Goal: Task Accomplishment & Management: Use online tool/utility

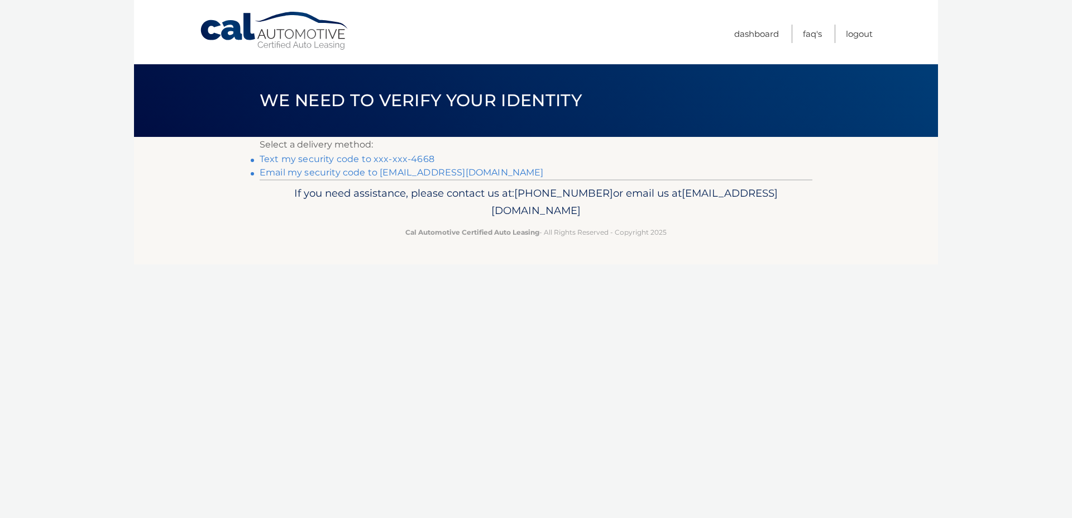
click at [303, 158] on link "Text my security code to xxx-xxx-4668" at bounding box center [347, 159] width 175 height 11
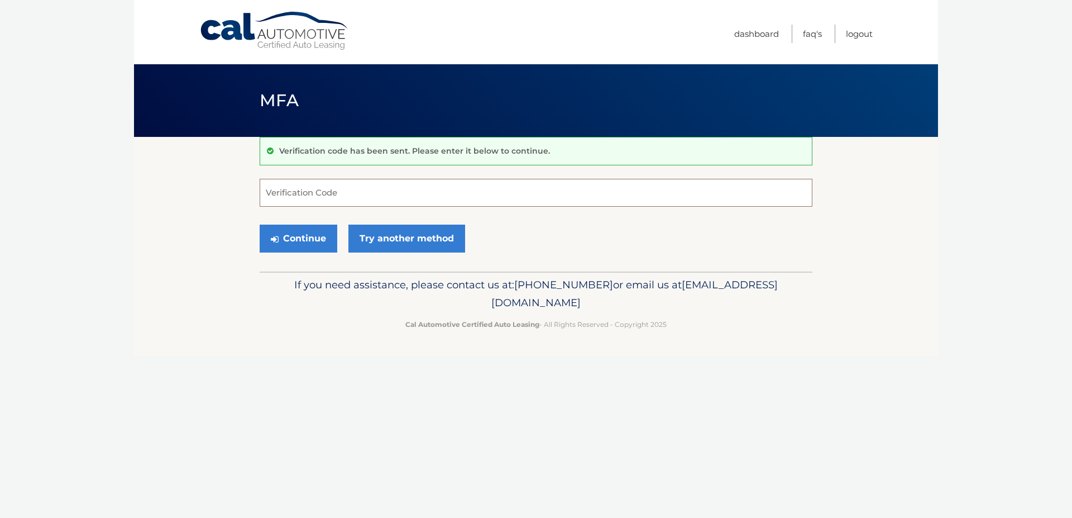
click at [392, 183] on input "Verification Code" at bounding box center [536, 193] width 553 height 28
type input "6"
type input "365988"
click at [291, 240] on button "Continue" at bounding box center [299, 238] width 78 height 28
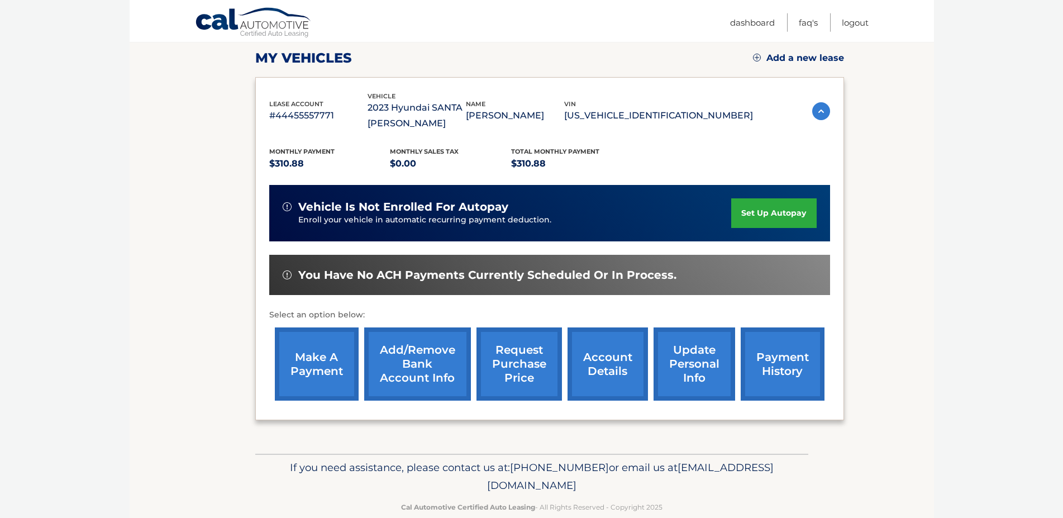
scroll to position [171, 0]
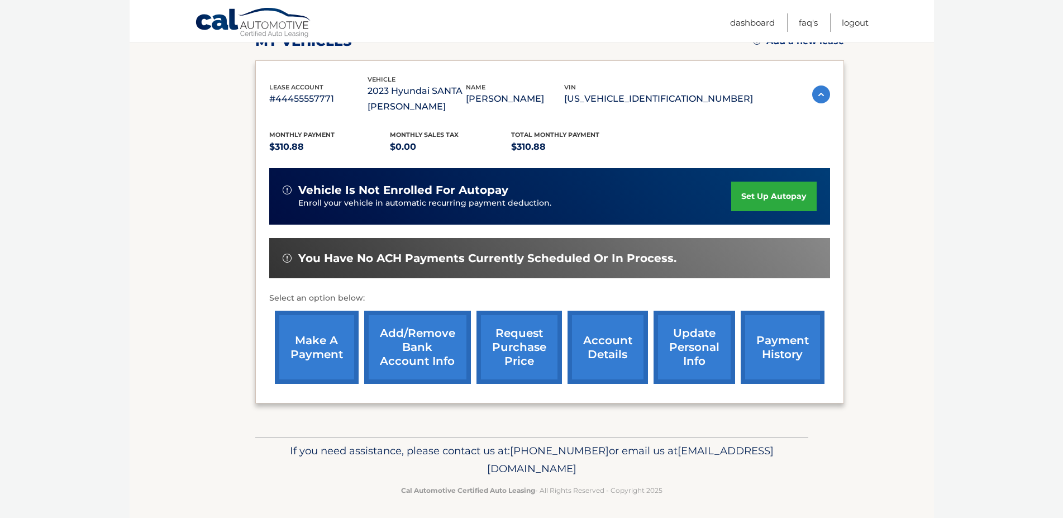
click at [316, 359] on link "make a payment" at bounding box center [317, 346] width 84 height 73
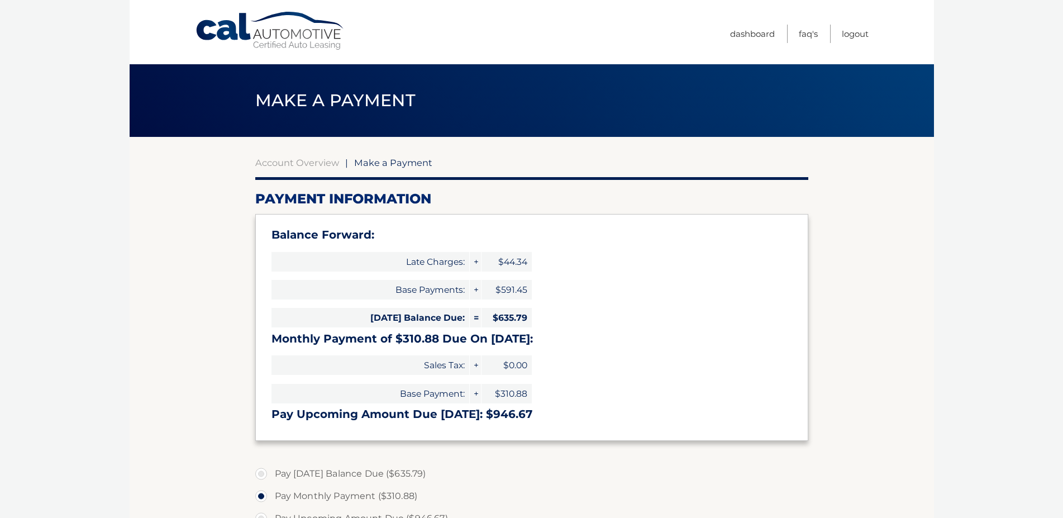
select select "M2MwY2Y5ZjktYTYyNi00ZGI3LTg5MjktZmQxZGViMzFiZmEw"
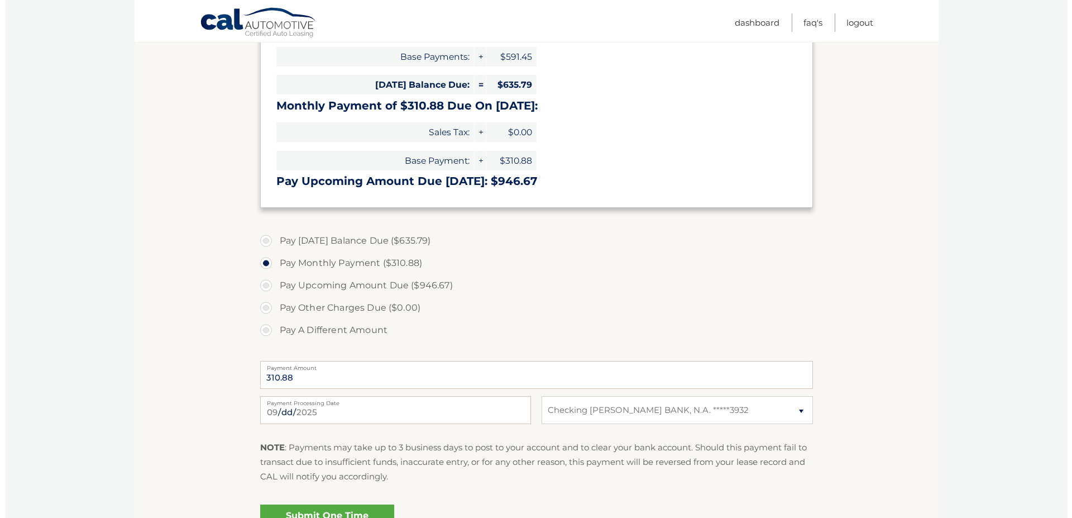
scroll to position [285, 0]
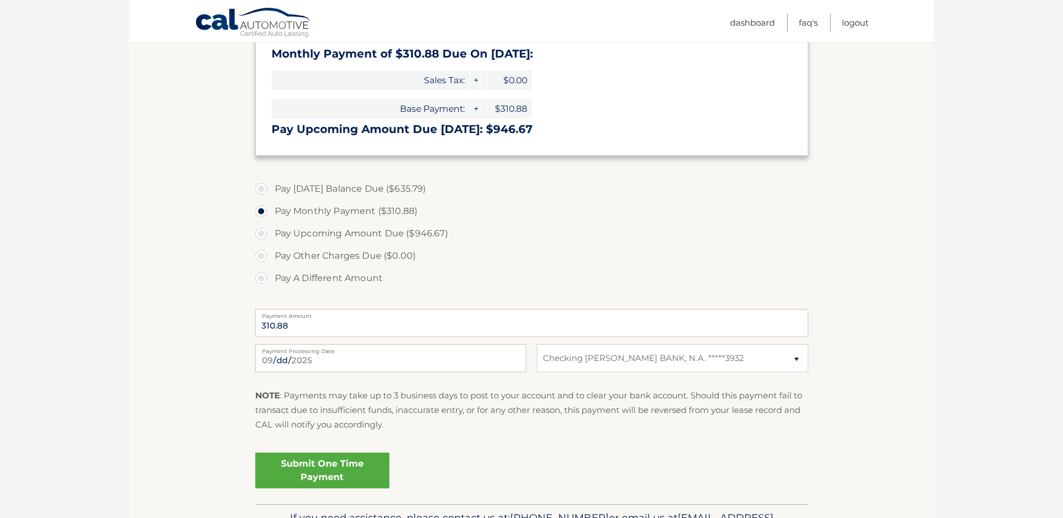
click at [331, 465] on link "Submit One Time Payment" at bounding box center [322, 470] width 134 height 36
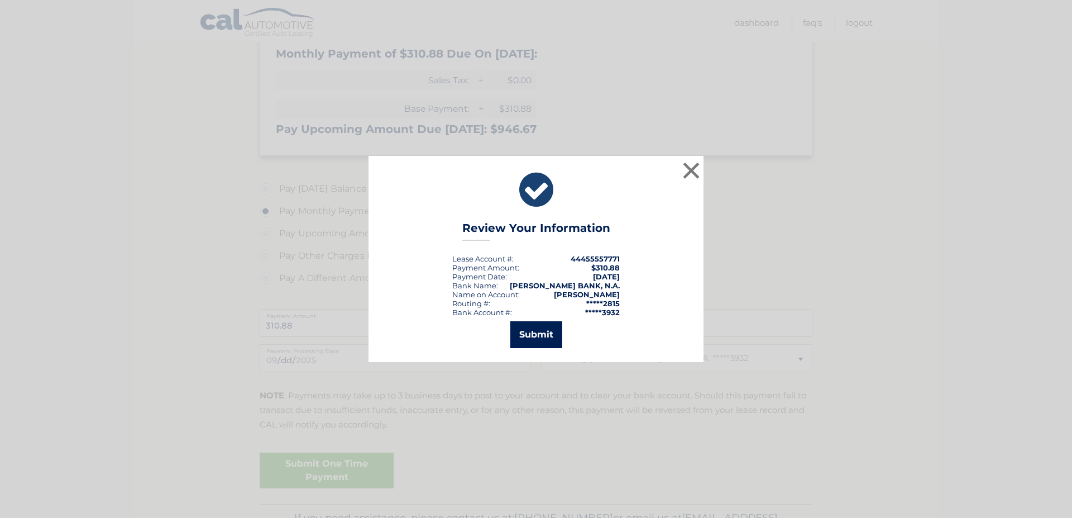
click at [537, 326] on button "Submit" at bounding box center [536, 334] width 52 height 27
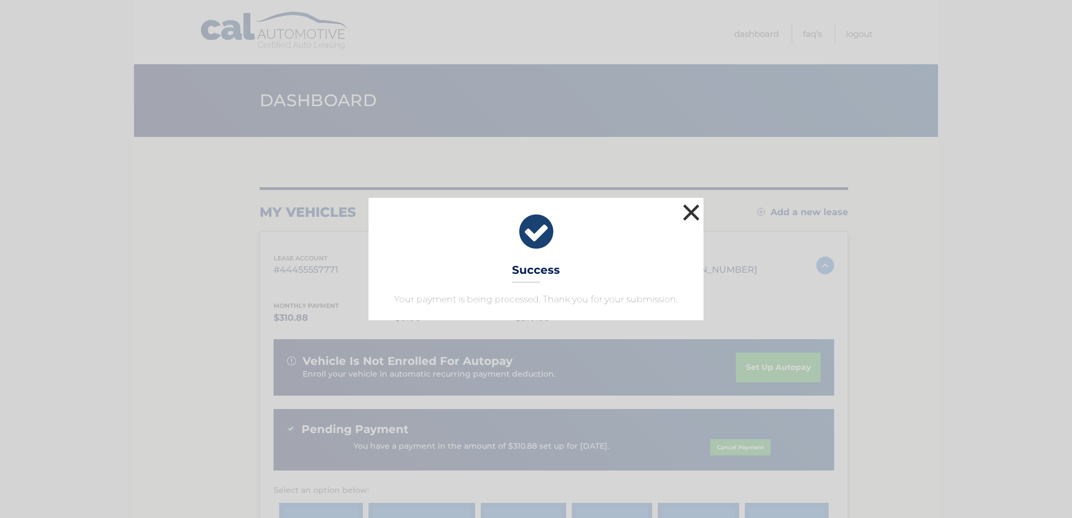
click at [681, 214] on button "×" at bounding box center [691, 212] width 22 height 22
